Goal: Task Accomplishment & Management: Use online tool/utility

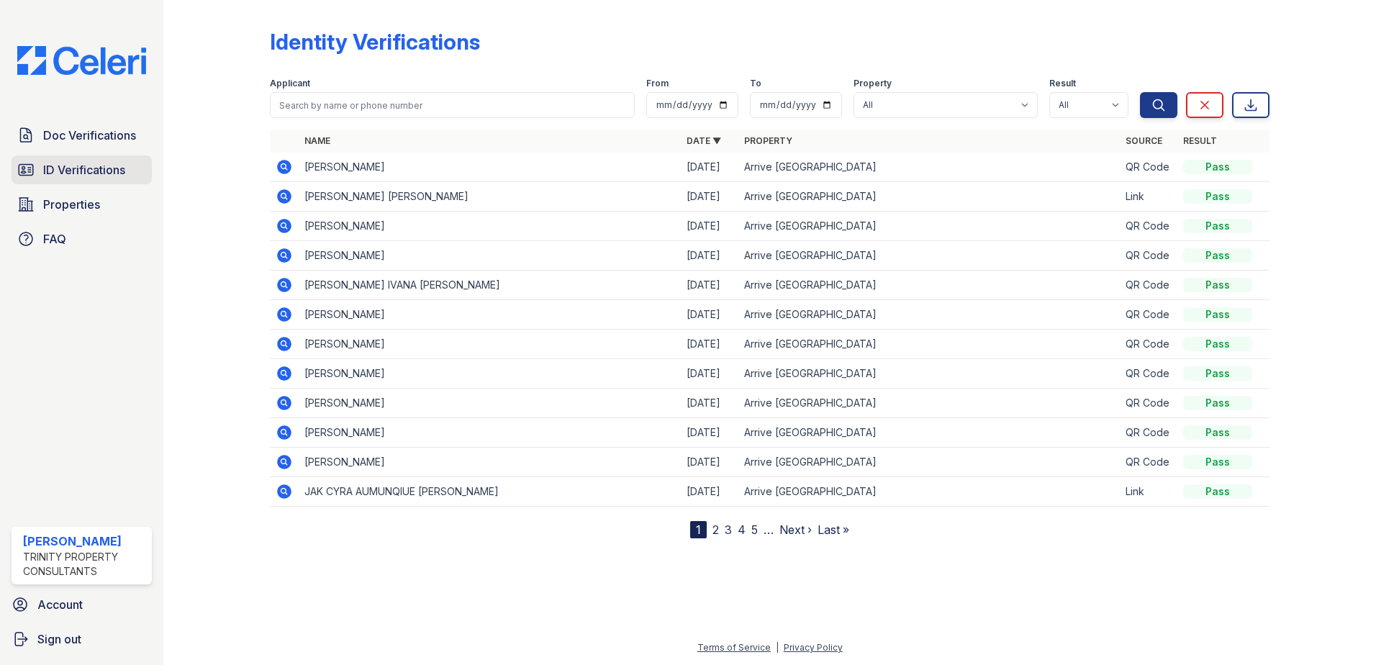
click at [73, 176] on span "ID Verifications" at bounding box center [84, 169] width 82 height 17
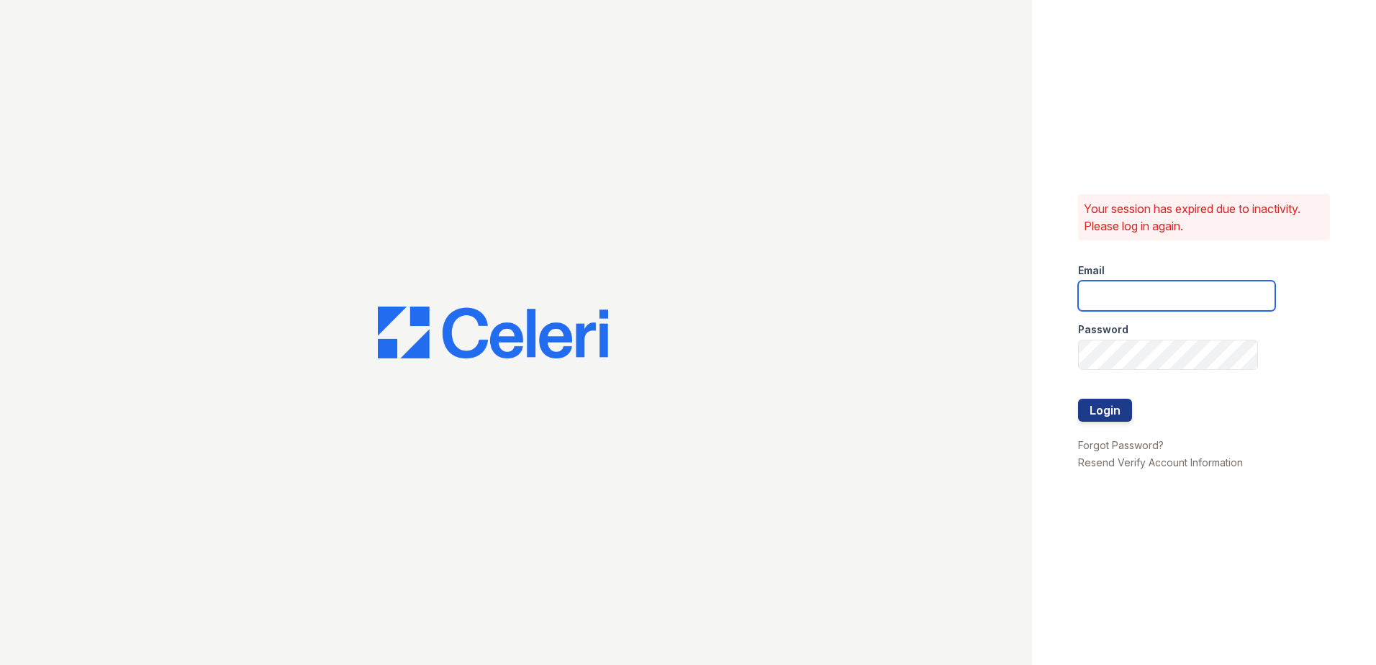
type input "hneely@trinity-pm.com"
click at [1102, 423] on div at bounding box center [1176, 429] width 197 height 14
click at [1097, 402] on button "Login" at bounding box center [1105, 410] width 54 height 23
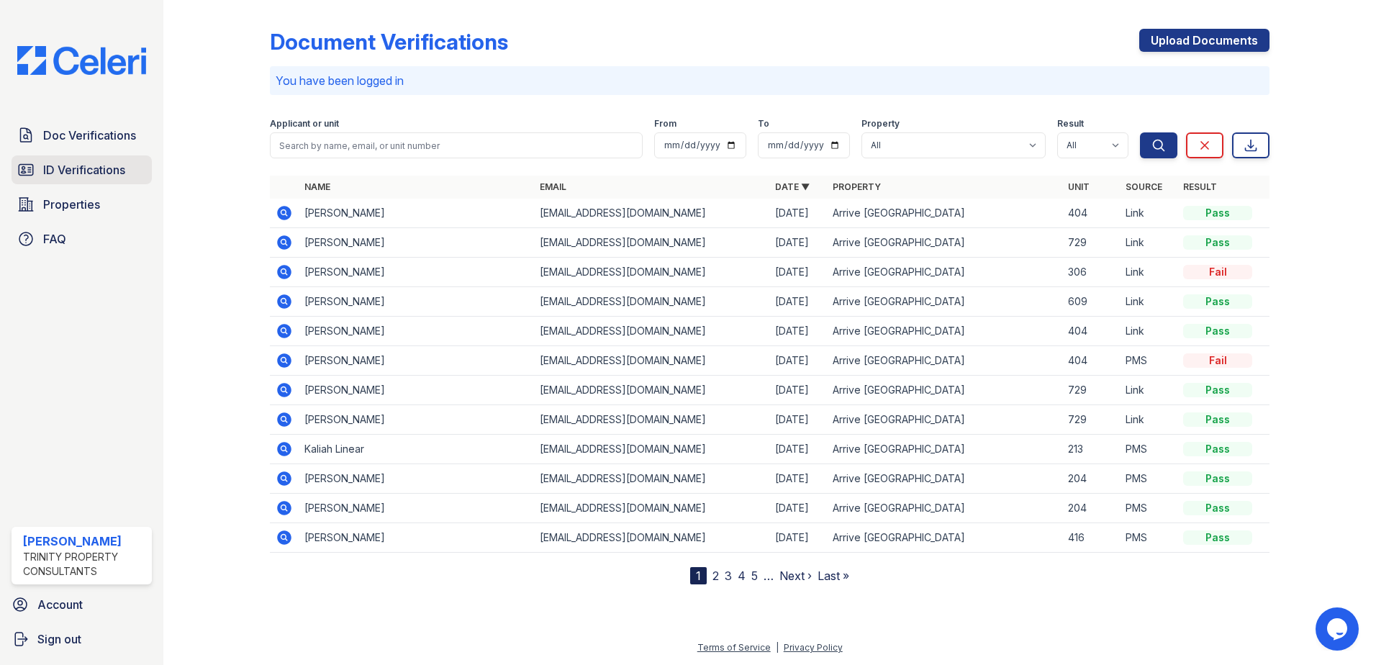
click at [82, 165] on span "ID Verifications" at bounding box center [84, 169] width 82 height 17
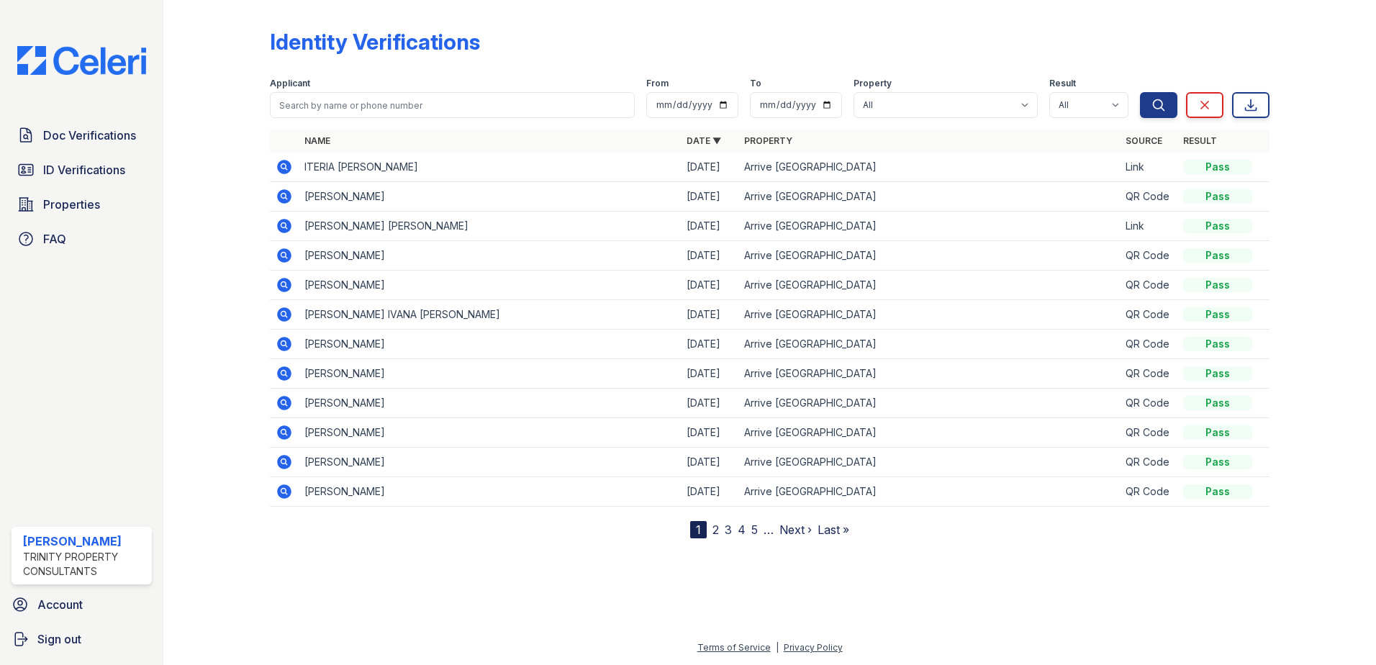
click at [287, 165] on icon at bounding box center [284, 167] width 14 height 14
